Goal: Transaction & Acquisition: Download file/media

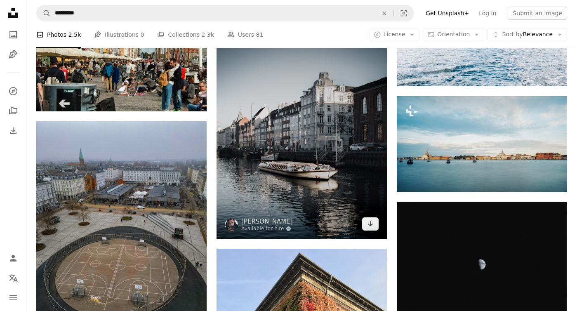
scroll to position [2441, 0]
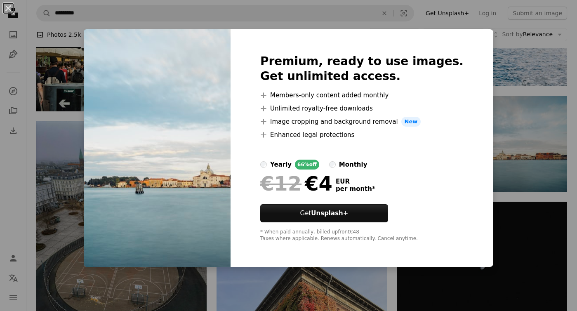
click at [512, 87] on div "An X shape Premium, ready to use images. Get unlimited access. A plus sign Memb…" at bounding box center [288, 155] width 577 height 311
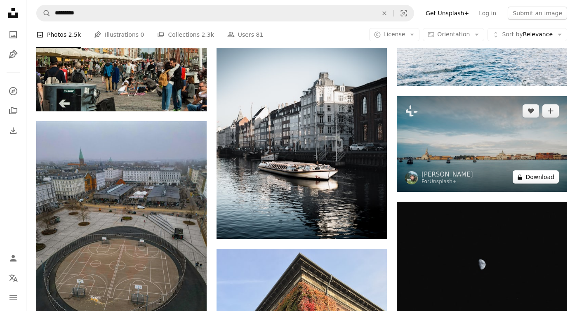
click at [543, 175] on button "A lock Download" at bounding box center [536, 176] width 46 height 13
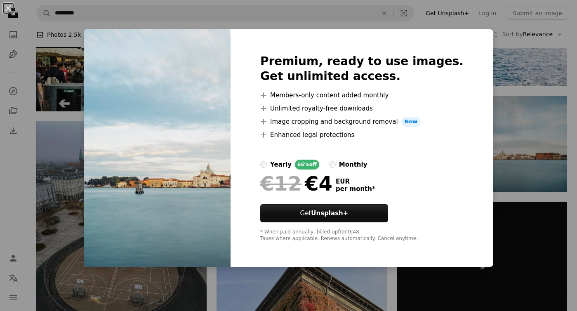
click at [558, 102] on div "An X shape Premium, ready to use images. Get unlimited access. A plus sign Memb…" at bounding box center [288, 155] width 577 height 311
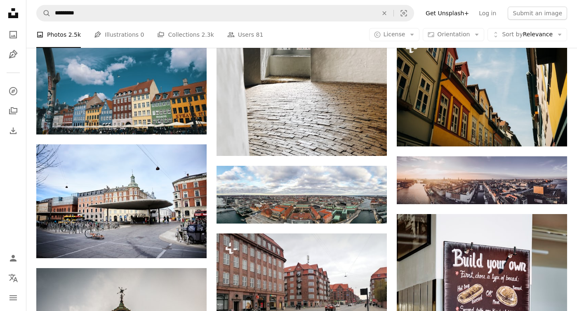
scroll to position [3503, 0]
